Goal: Task Accomplishment & Management: Use online tool/utility

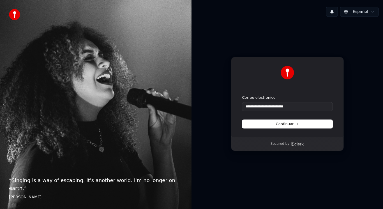
click at [282, 118] on form "**********" at bounding box center [287, 111] width 90 height 33
click at [284, 122] on span "Continuar" at bounding box center [287, 123] width 23 height 5
type input "**********"
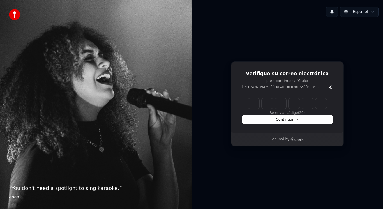
click at [257, 105] on input "Enter verification code" at bounding box center [287, 103] width 79 height 10
type input "******"
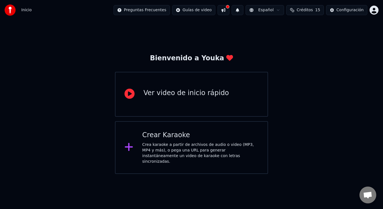
click at [162, 138] on div "Crear Karaoke" at bounding box center [200, 135] width 116 height 9
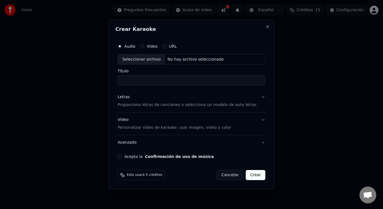
click at [184, 62] on div "No hay archivo seleccionado" at bounding box center [195, 60] width 61 height 6
click at [144, 45] on button "Video" at bounding box center [142, 46] width 4 height 4
click at [190, 58] on div "No hay archivo seleccionado" at bounding box center [195, 60] width 61 height 6
type input "**********"
click at [122, 156] on button "Acepto la Confirmación de uso de música" at bounding box center [120, 156] width 4 height 4
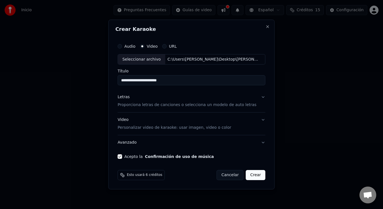
click at [254, 176] on button "Crear" at bounding box center [256, 175] width 20 height 10
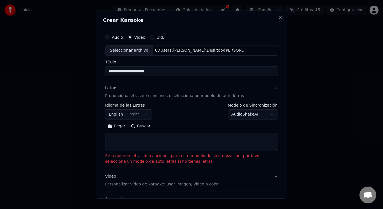
click at [253, 140] on textarea at bounding box center [191, 142] width 173 height 18
click at [144, 117] on button "English English" at bounding box center [128, 114] width 47 height 10
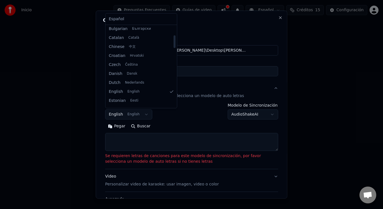
scroll to position [57, 0]
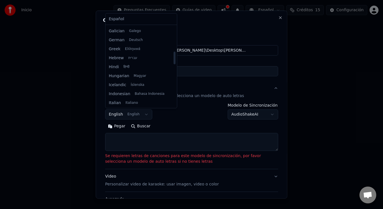
drag, startPoint x: 168, startPoint y: 43, endPoint x: 169, endPoint y: 61, distance: 18.8
click at [174, 61] on div at bounding box center [175, 58] width 2 height 13
drag, startPoint x: 169, startPoint y: 61, endPoint x: 166, endPoint y: 12, distance: 49.2
click at [173, 26] on div at bounding box center [174, 66] width 3 height 81
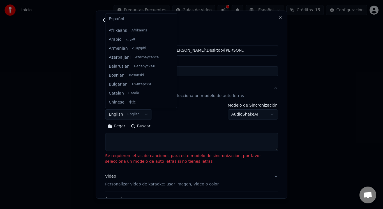
select select "**"
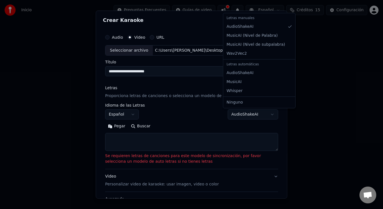
click at [262, 117] on body "**********" at bounding box center [191, 87] width 383 height 174
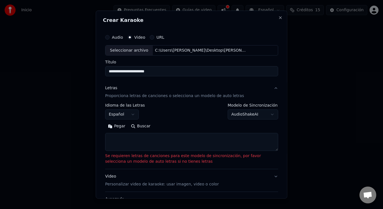
click at [262, 117] on body "**********" at bounding box center [191, 87] width 383 height 174
click at [200, 144] on textarea at bounding box center [191, 142] width 173 height 18
paste textarea "**********"
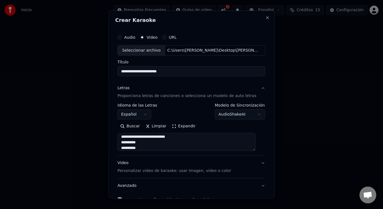
scroll to position [136, 0]
click at [140, 149] on textarea at bounding box center [187, 142] width 138 height 18
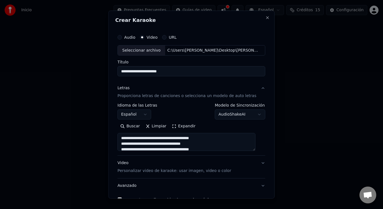
type textarea "**********"
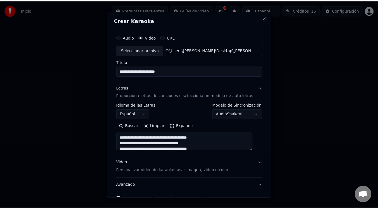
scroll to position [34, 0]
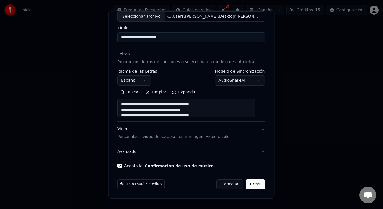
click at [246, 184] on button "Crear" at bounding box center [256, 184] width 20 height 10
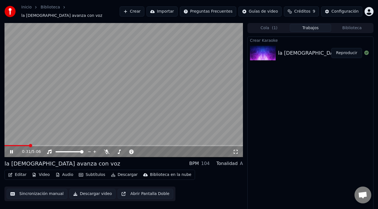
scroll to position [2, 0]
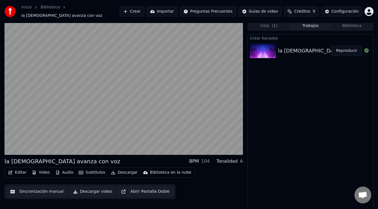
click at [308, 118] on div "Crear Karaoke la iglesia avanza con voz Reproducir" at bounding box center [311, 123] width 126 height 178
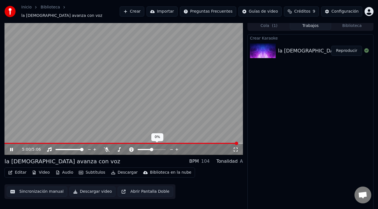
click at [177, 148] on icon at bounding box center [176, 150] width 5 height 6
click at [10, 147] on icon at bounding box center [15, 149] width 13 height 4
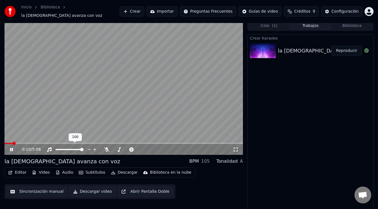
click at [74, 147] on div at bounding box center [74, 150] width 45 height 6
click at [70, 147] on div at bounding box center [74, 150] width 45 height 6
click at [67, 148] on span at bounding box center [67, 149] width 3 height 3
click at [9, 143] on span at bounding box center [13, 143] width 18 height 1
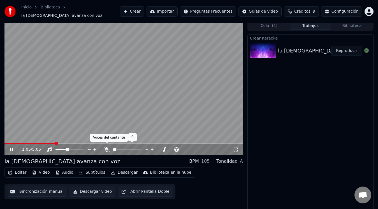
click at [106, 147] on icon at bounding box center [107, 149] width 6 height 4
click at [11, 148] on icon at bounding box center [11, 149] width 3 height 3
click at [11, 148] on icon at bounding box center [11, 150] width 3 height 4
click at [13, 147] on icon at bounding box center [15, 149] width 13 height 4
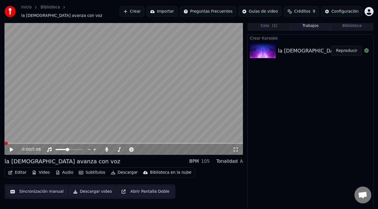
click at [4, 145] on span at bounding box center [5, 143] width 3 height 3
click at [13, 148] on icon at bounding box center [15, 149] width 13 height 4
click at [63, 147] on div at bounding box center [74, 150] width 45 height 6
click at [63, 149] on span at bounding box center [62, 149] width 12 height 1
click at [140, 148] on span at bounding box center [139, 149] width 3 height 3
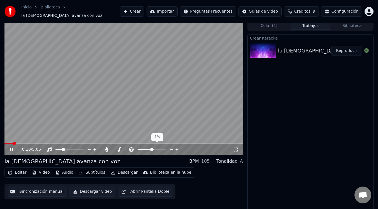
click at [173, 147] on icon at bounding box center [171, 150] width 5 height 6
click at [163, 157] on div "la iglesia avanza con voz BPM 104 Tonalidad A" at bounding box center [123, 161] width 239 height 8
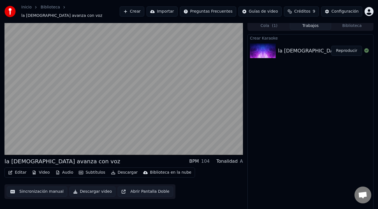
click at [355, 155] on div "Crear Karaoke la iglesia avanza con voz Reproducir" at bounding box center [311, 123] width 126 height 178
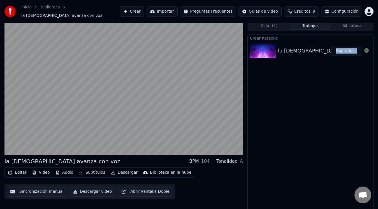
click at [355, 155] on div "Crear Karaoke la iglesia avanza con voz Reproducir" at bounding box center [311, 123] width 126 height 178
click at [340, 80] on div "Crear Karaoke la iglesia avanza con voz Reproducir" at bounding box center [311, 123] width 126 height 178
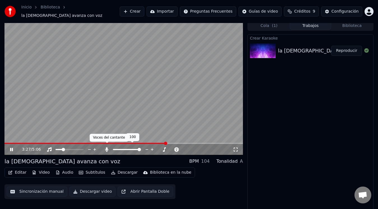
click at [108, 148] on icon at bounding box center [107, 149] width 6 height 4
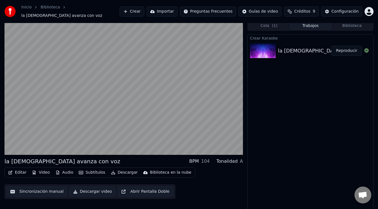
click at [17, 170] on button "Editar" at bounding box center [17, 173] width 23 height 8
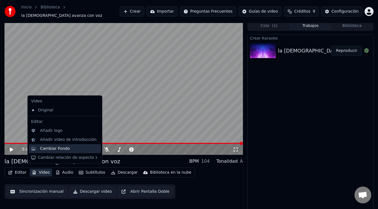
click at [41, 150] on div "Cambiar Fondo" at bounding box center [55, 149] width 30 height 6
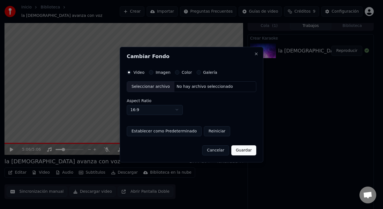
click at [162, 73] on label "Imagen" at bounding box center [163, 72] width 15 height 4
click at [153, 73] on button "Imagen" at bounding box center [151, 72] width 4 height 4
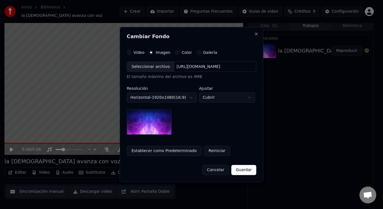
click at [152, 65] on div "Seleccionar archivo" at bounding box center [150, 67] width 47 height 10
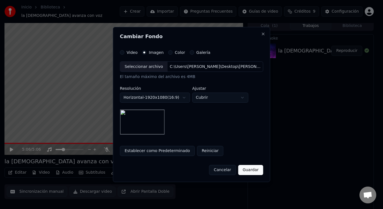
click at [223, 99] on button "Cubrir" at bounding box center [220, 98] width 56 height 10
click at [223, 99] on body "**********" at bounding box center [189, 102] width 378 height 209
click at [254, 168] on button "Guardar" at bounding box center [250, 170] width 25 height 10
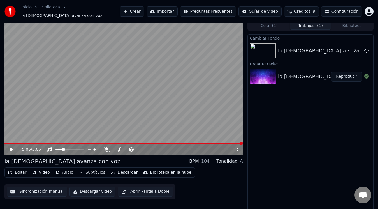
click at [15, 170] on button "Editar" at bounding box center [17, 173] width 23 height 8
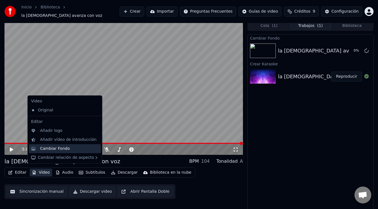
click at [52, 149] on div "Cambiar Fondo" at bounding box center [55, 149] width 30 height 6
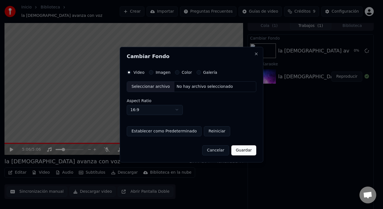
click at [164, 74] on label "Imagen" at bounding box center [163, 72] width 15 height 4
click at [153, 74] on button "Imagen" at bounding box center [151, 72] width 4 height 4
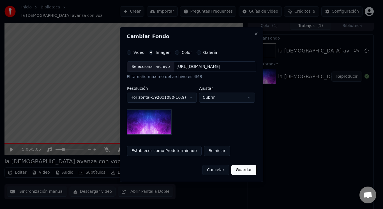
click at [146, 67] on div "Seleccionar archivo" at bounding box center [150, 67] width 47 height 10
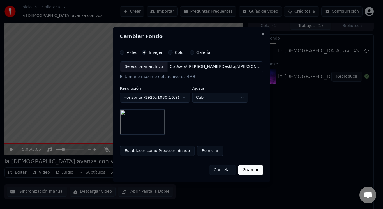
click at [175, 149] on button "Establecer como Predeterminado" at bounding box center [157, 151] width 75 height 10
click at [221, 97] on button "Cubrir" at bounding box center [220, 98] width 56 height 10
click at [218, 102] on body "**********" at bounding box center [189, 102] width 378 height 209
select select "*****"
click at [243, 167] on button "Guardar" at bounding box center [250, 170] width 25 height 10
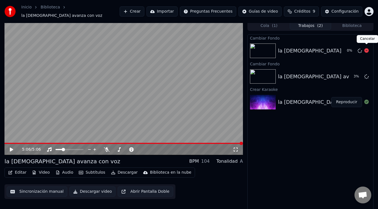
click at [367, 49] on icon at bounding box center [367, 50] width 4 height 4
click at [366, 48] on icon at bounding box center [367, 50] width 4 height 4
click at [69, 169] on button "Audio" at bounding box center [64, 173] width 22 height 8
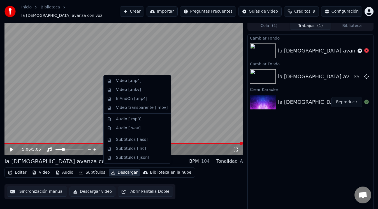
click at [286, 175] on div "Cambiar Fondo la iglesia avanza con voz Cambiar Fondo la iglesia avanza con voz…" at bounding box center [311, 123] width 126 height 178
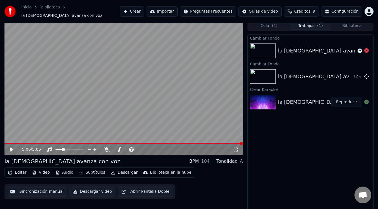
click at [83, 169] on button "Subtítulos" at bounding box center [92, 173] width 31 height 8
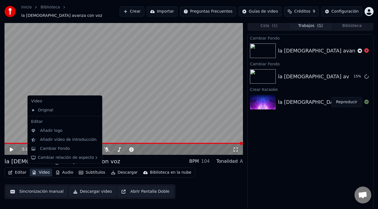
click at [255, 176] on div "Cambiar Fondo la iglesia avanza con voz Cambiar Fondo la iglesia avanza con voz…" at bounding box center [311, 123] width 126 height 178
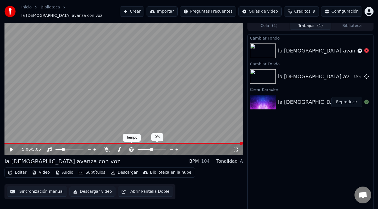
click at [130, 147] on icon at bounding box center [132, 149] width 6 height 4
click at [339, 77] on button "Reproducir" at bounding box center [347, 77] width 31 height 10
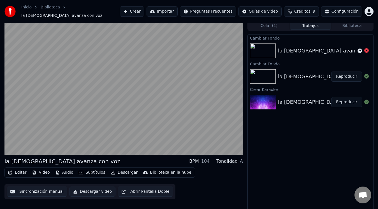
click at [64, 160] on div "la iglesia avanza con voz" at bounding box center [62, 161] width 116 height 8
click at [281, 141] on div "Cambiar Fondo la iglesia avanza con voz Cambiar Fondo la iglesia avanza con voz…" at bounding box center [311, 123] width 126 height 178
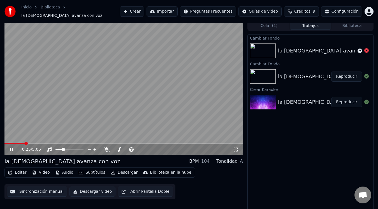
click at [19, 169] on button "Editar" at bounding box center [17, 173] width 23 height 8
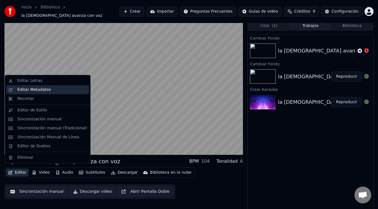
click at [38, 89] on div "Editar Metadatos" at bounding box center [33, 90] width 33 height 6
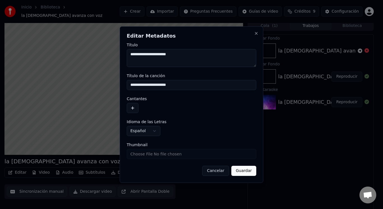
click at [176, 85] on input "**********" at bounding box center [192, 85] width 130 height 10
type input "**********"
click at [238, 169] on button "Guardar" at bounding box center [243, 171] width 25 height 10
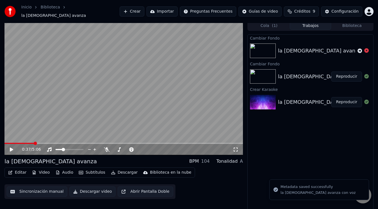
click at [11, 148] on icon at bounding box center [11, 150] width 3 height 4
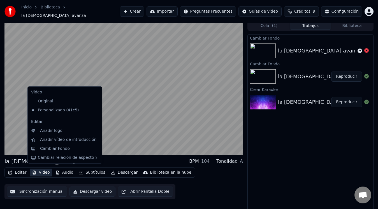
click at [35, 171] on icon "button" at bounding box center [34, 173] width 4 height 4
click at [35, 102] on div "Original" at bounding box center [61, 101] width 64 height 9
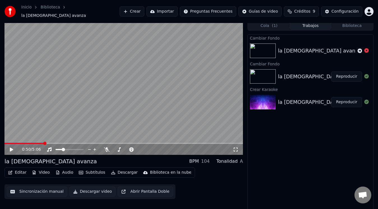
click at [40, 170] on button "Video" at bounding box center [41, 173] width 22 height 8
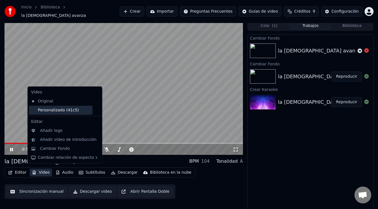
click at [43, 113] on div "Personalizado (41c5)" at bounding box center [61, 110] width 64 height 9
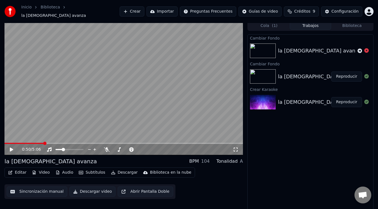
click at [37, 170] on button "Video" at bounding box center [41, 173] width 22 height 8
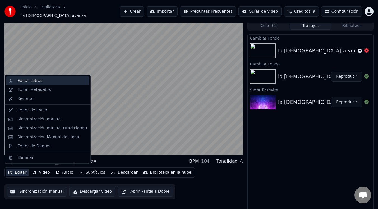
click at [35, 80] on div "Editar Letras" at bounding box center [29, 81] width 25 height 6
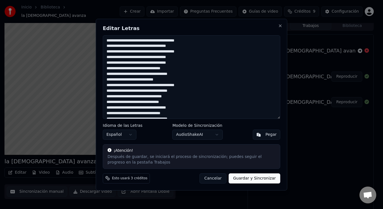
click at [217, 135] on button "AudioShakeAI" at bounding box center [197, 135] width 50 height 10
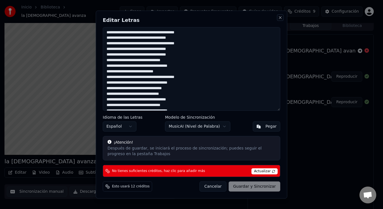
click at [281, 19] on button "Close" at bounding box center [280, 17] width 4 height 4
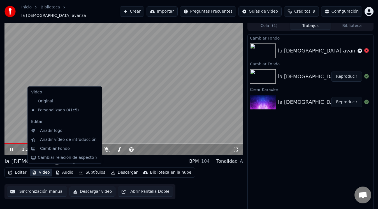
click at [40, 171] on button "Video" at bounding box center [41, 173] width 22 height 8
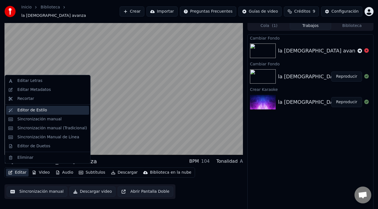
click at [26, 109] on div "Editor de Estilo" at bounding box center [32, 110] width 30 height 6
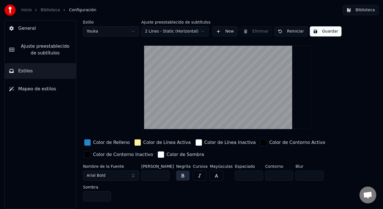
click at [164, 174] on input "**" at bounding box center [155, 176] width 28 height 10
type input "***"
click at [164, 174] on input "***" at bounding box center [155, 176] width 28 height 10
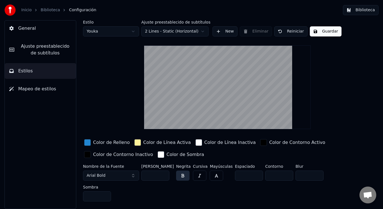
click at [319, 32] on button "Guardar" at bounding box center [326, 31] width 32 height 10
click at [25, 28] on span "General" at bounding box center [27, 28] width 18 height 7
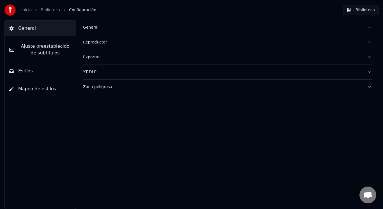
click at [27, 44] on span "Ajuste preestablecido de subtítulos" at bounding box center [45, 49] width 53 height 13
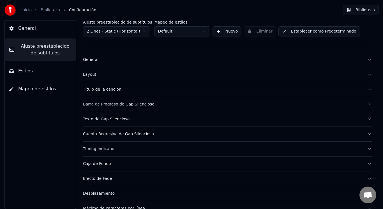
click at [32, 68] on button "Estilos" at bounding box center [40, 71] width 71 height 16
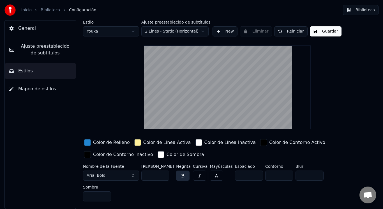
click at [34, 96] on button "Mapeo de estilos" at bounding box center [40, 89] width 71 height 16
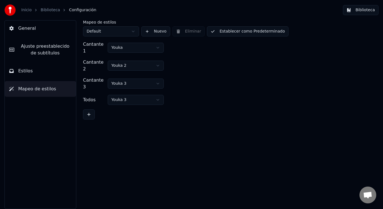
click at [33, 81] on button "Mapeo de estilos" at bounding box center [40, 89] width 71 height 16
click at [27, 70] on span "Estilos" at bounding box center [25, 71] width 15 height 7
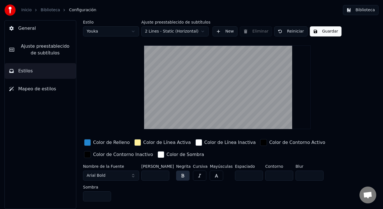
click at [33, 27] on span "General" at bounding box center [27, 28] width 18 height 7
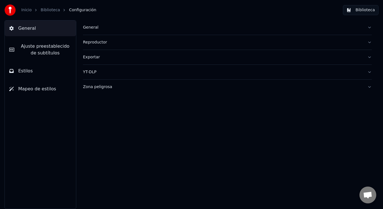
click at [240, 27] on div "General" at bounding box center [223, 28] width 280 height 6
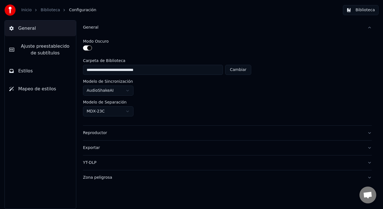
click at [331, 24] on button "General" at bounding box center [227, 27] width 289 height 15
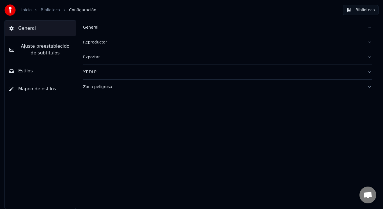
click at [330, 42] on div "Reproductor" at bounding box center [223, 43] width 280 height 6
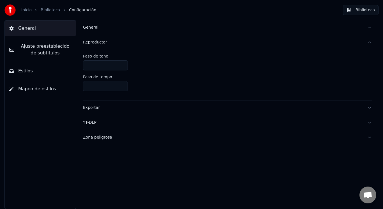
click at [330, 42] on div "Reproductor" at bounding box center [223, 43] width 280 height 6
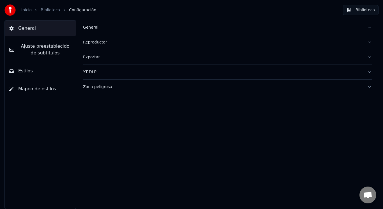
click at [330, 42] on div "Reproductor" at bounding box center [223, 43] width 280 height 6
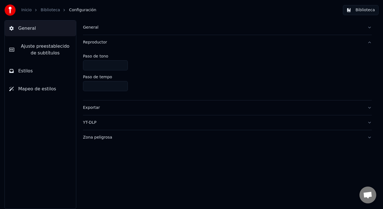
click at [122, 87] on input "****" at bounding box center [105, 86] width 45 height 10
click at [123, 83] on input "****" at bounding box center [105, 86] width 45 height 10
type input "****"
click at [122, 86] on input "****" at bounding box center [105, 86] width 45 height 10
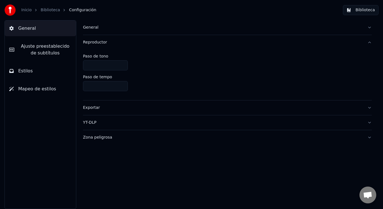
click at [123, 89] on input "****" at bounding box center [105, 86] width 45 height 10
click at [122, 88] on input "****" at bounding box center [105, 86] width 45 height 10
click at [38, 77] on button "Estilos" at bounding box center [40, 71] width 71 height 16
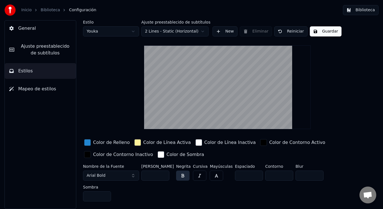
click at [129, 31] on html "Inicio Biblioteca Configuración Biblioteca General Ajuste preestablecido de sub…" at bounding box center [191, 104] width 383 height 209
click at [76, 11] on span "Configuración" at bounding box center [82, 10] width 27 height 6
click at [10, 5] on img at bounding box center [9, 9] width 11 height 11
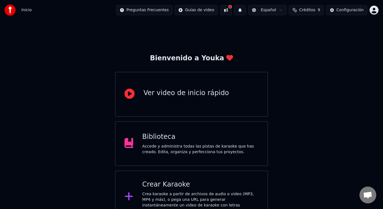
click at [195, 10] on html "Inicio Preguntas Frecuentes Guías de video Español Créditos 9 Configuración Bie…" at bounding box center [191, 111] width 383 height 223
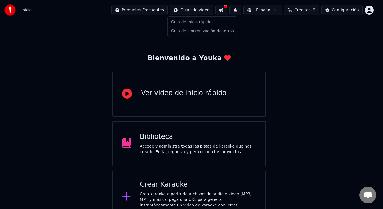
click at [195, 10] on html "Inicio Preguntas Frecuentes Guías de video Español Créditos 9 Configuración Bie…" at bounding box center [191, 111] width 383 height 223
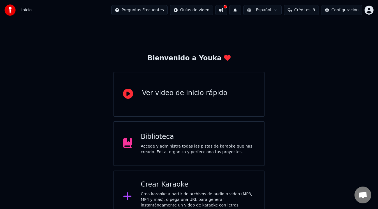
click at [370, 9] on html "Inicio Preguntas Frecuentes Guías de video Español Créditos 9 Configuración Bie…" at bounding box center [189, 111] width 378 height 223
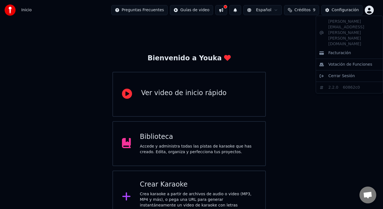
click at [370, 9] on html "Inicio Preguntas Frecuentes Guías de video Español Créditos 9 Configuración Bie…" at bounding box center [191, 111] width 383 height 223
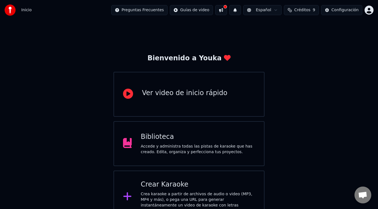
click at [170, 88] on div "Ver video de inicio rápido" at bounding box center [189, 94] width 151 height 45
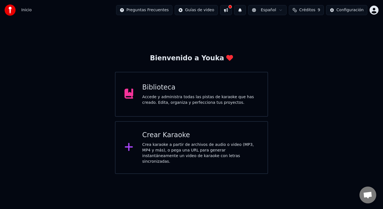
click at [10, 6] on img at bounding box center [9, 9] width 11 height 11
click at [23, 10] on span "Inicio" at bounding box center [26, 10] width 10 height 6
click at [198, 11] on html "Inicio Preguntas Frecuentes Guías de video Español Créditos 9 Configuración Bie…" at bounding box center [191, 87] width 383 height 174
click at [346, 8] on div "Configuración" at bounding box center [350, 10] width 27 height 6
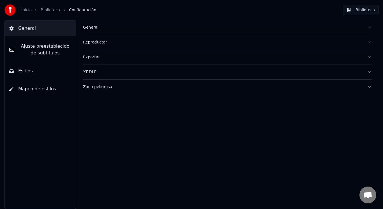
click at [36, 47] on span "Ajuste preestablecido de subtítulos" at bounding box center [45, 49] width 53 height 13
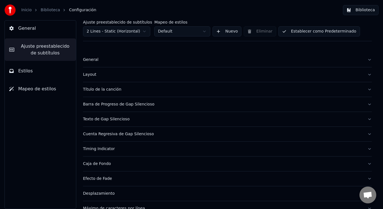
click at [33, 72] on button "Estilos" at bounding box center [40, 71] width 71 height 16
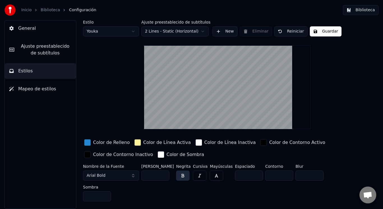
click at [34, 83] on button "Mapeo de estilos" at bounding box center [40, 89] width 71 height 16
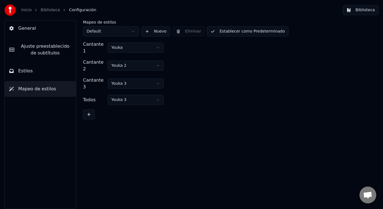
click at [272, 29] on button "Establecer como Predeterminado" at bounding box center [248, 31] width 82 height 10
click at [211, 31] on button "Hecho" at bounding box center [221, 31] width 29 height 10
click at [361, 11] on button "Biblioteca" at bounding box center [361, 10] width 36 height 10
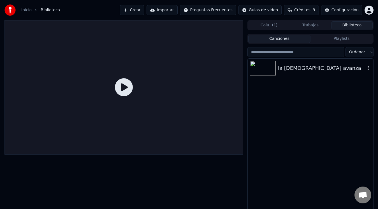
click at [298, 69] on div "la [DEMOGRAPHIC_DATA] avanza" at bounding box center [322, 68] width 88 height 8
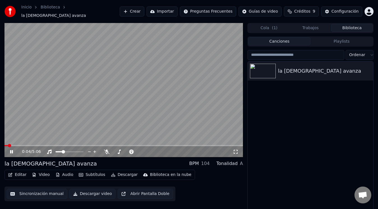
click at [234, 151] on div "0:04 / 5:06" at bounding box center [124, 152] width 234 height 6
click at [235, 150] on icon at bounding box center [236, 151] width 6 height 4
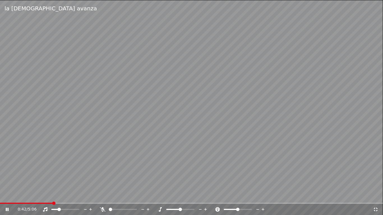
drag, startPoint x: 205, startPoint y: 160, endPoint x: 205, endPoint y: 129, distance: 31.4
click at [205, 129] on video at bounding box center [191, 107] width 383 height 215
click at [375, 209] on icon at bounding box center [376, 210] width 6 height 4
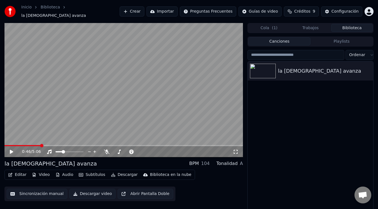
click at [87, 172] on button "Subtítulos" at bounding box center [92, 175] width 31 height 8
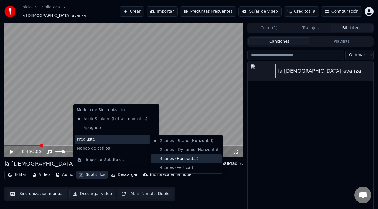
click at [169, 160] on div "4 Lines (Horizontal)" at bounding box center [186, 158] width 71 height 9
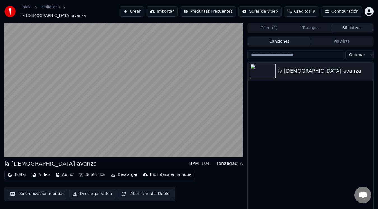
click at [99, 171] on button "Subtítulos" at bounding box center [92, 175] width 31 height 8
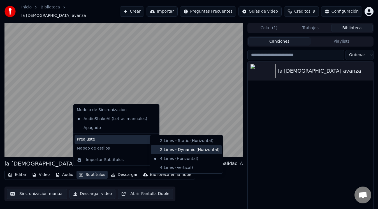
click at [158, 148] on div "2 Lines - Dynamic (Horizontal)" at bounding box center [186, 149] width 71 height 9
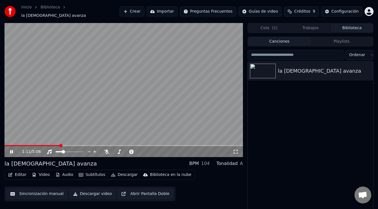
click at [97, 173] on button "Subtítulos" at bounding box center [92, 175] width 31 height 8
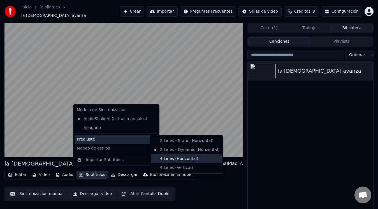
click at [166, 159] on div "4 Lines (Horizontal)" at bounding box center [186, 158] width 71 height 9
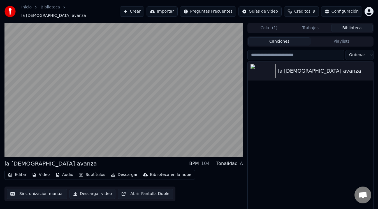
click at [230, 162] on div "Tonalidad" at bounding box center [227, 163] width 21 height 7
click at [206, 160] on div "104" at bounding box center [205, 163] width 9 height 7
click at [194, 160] on div "BPM" at bounding box center [194, 163] width 10 height 7
click at [135, 191] on button "Abrir Pantalla Doble" at bounding box center [145, 194] width 55 height 10
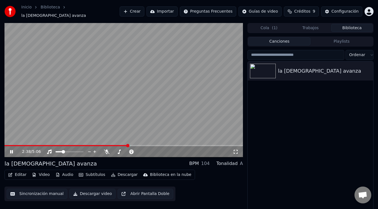
click at [14, 149] on icon at bounding box center [15, 151] width 13 height 4
click at [101, 191] on button "Descargar video" at bounding box center [93, 194] width 46 height 10
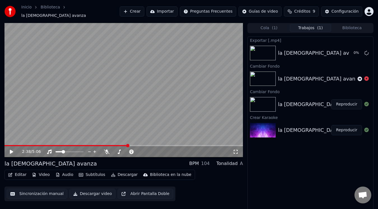
click at [278, 172] on div "Exportar [.mp4] la iglesia avanza 0 % Cambiar Fondo la iglesia avanza con voz C…" at bounding box center [311, 125] width 126 height 178
drag, startPoint x: 208, startPoint y: 192, endPoint x: 209, endPoint y: 200, distance: 7.3
click at [208, 192] on div "Editar Video Audio Subtítulos Descargar Biblioteca en la nube Sincronización ma…" at bounding box center [123, 185] width 239 height 31
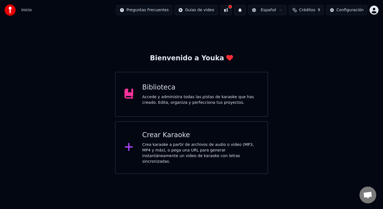
drag, startPoint x: 355, startPoint y: 5, endPoint x: 353, endPoint y: 8, distance: 3.4
click at [353, 8] on button "Configuración" at bounding box center [346, 10] width 41 height 10
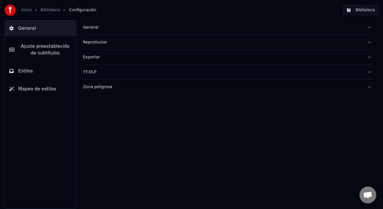
click at [353, 8] on button "Biblioteca" at bounding box center [361, 10] width 36 height 10
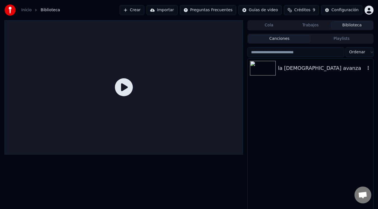
click at [367, 69] on icon "button" at bounding box center [369, 68] width 6 height 4
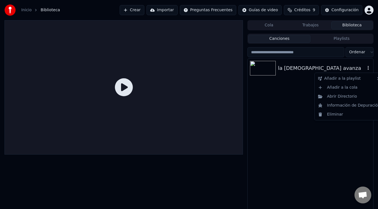
click at [367, 69] on icon "button" at bounding box center [369, 68] width 6 height 4
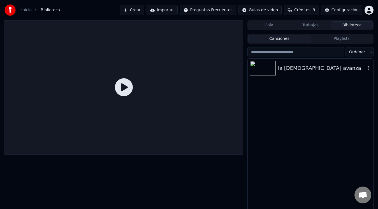
click at [260, 68] on img at bounding box center [263, 68] width 26 height 15
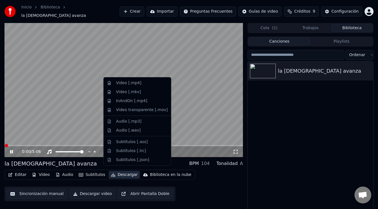
click at [121, 172] on button "Descargar" at bounding box center [124, 175] width 31 height 8
click at [137, 83] on div "Video [.mp4]" at bounding box center [128, 83] width 25 height 6
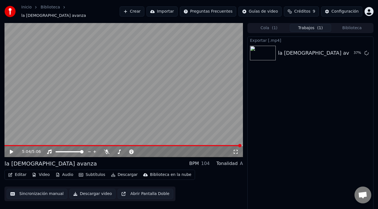
click at [269, 24] on button "Cola ( 1 )" at bounding box center [269, 28] width 42 height 8
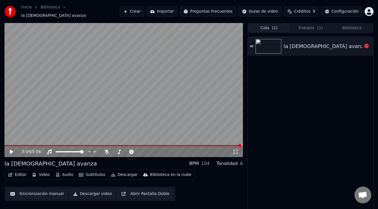
click at [250, 44] on icon at bounding box center [251, 46] width 3 height 4
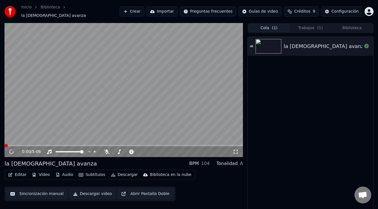
click at [306, 25] on button "Trabajos ( 1 )" at bounding box center [311, 28] width 42 height 8
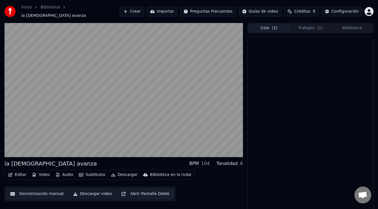
click at [274, 25] on span "( 1 )" at bounding box center [275, 28] width 6 height 6
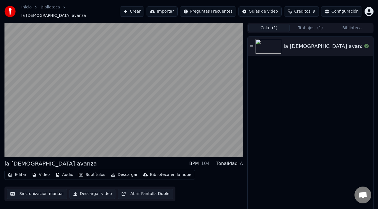
click at [359, 25] on button "Biblioteca" at bounding box center [353, 28] width 42 height 8
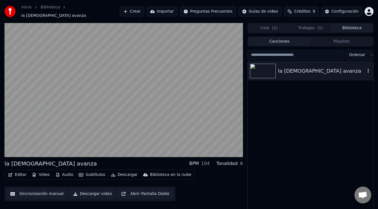
click at [370, 68] on icon "button" at bounding box center [369, 70] width 6 height 4
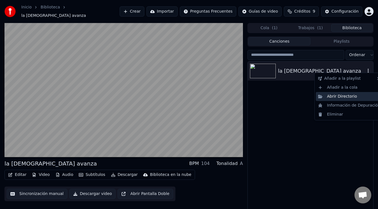
click at [344, 97] on div "Abrir Directorio" at bounding box center [349, 96] width 67 height 9
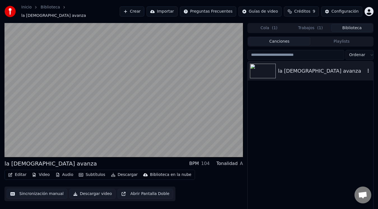
click at [369, 69] on icon "button" at bounding box center [369, 70] width 6 height 4
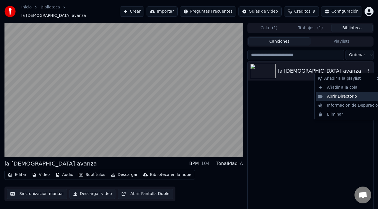
click at [330, 96] on div "Abrir Directorio" at bounding box center [349, 96] width 67 height 9
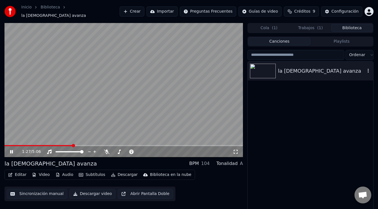
click at [11, 150] on icon at bounding box center [11, 151] width 3 height 3
click at [260, 148] on div "la [DEMOGRAPHIC_DATA] avanza" at bounding box center [311, 139] width 126 height 156
click at [319, 25] on span "( 1 )" at bounding box center [320, 28] width 6 height 6
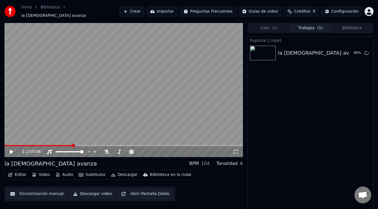
click at [340, 27] on button "Biblioteca" at bounding box center [353, 28] width 42 height 8
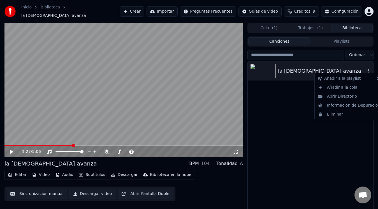
click at [368, 68] on icon "button" at bounding box center [369, 70] width 6 height 4
click at [321, 26] on span "( 1 )" at bounding box center [320, 28] width 6 height 6
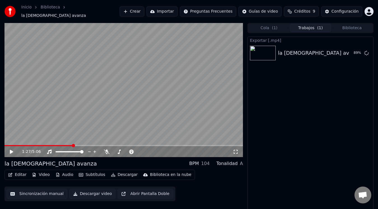
click at [264, 121] on div "Exportar [.mp4] la [DEMOGRAPHIC_DATA] avanza 89 %" at bounding box center [311, 125] width 126 height 178
click at [273, 26] on span "( 1 )" at bounding box center [275, 28] width 6 height 6
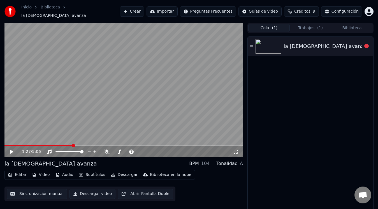
click at [251, 45] on icon at bounding box center [251, 45] width 3 height 1
click at [11, 150] on icon at bounding box center [15, 151] width 13 height 4
click at [318, 27] on span "( 1 )" at bounding box center [320, 28] width 6 height 6
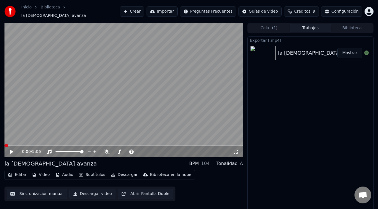
click at [350, 52] on button "Mostrar" at bounding box center [350, 53] width 25 height 10
click at [369, 8] on html "Inicio Biblioteca la iglesia avanza Crear Importar Preguntas Frecuentes Guías d…" at bounding box center [189, 104] width 378 height 209
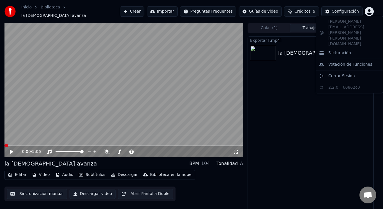
click at [369, 8] on html "Inicio Biblioteca la iglesia avanza Crear Importar Preguntas Frecuentes Guías d…" at bounding box center [191, 104] width 383 height 209
